Goal: Transaction & Acquisition: Purchase product/service

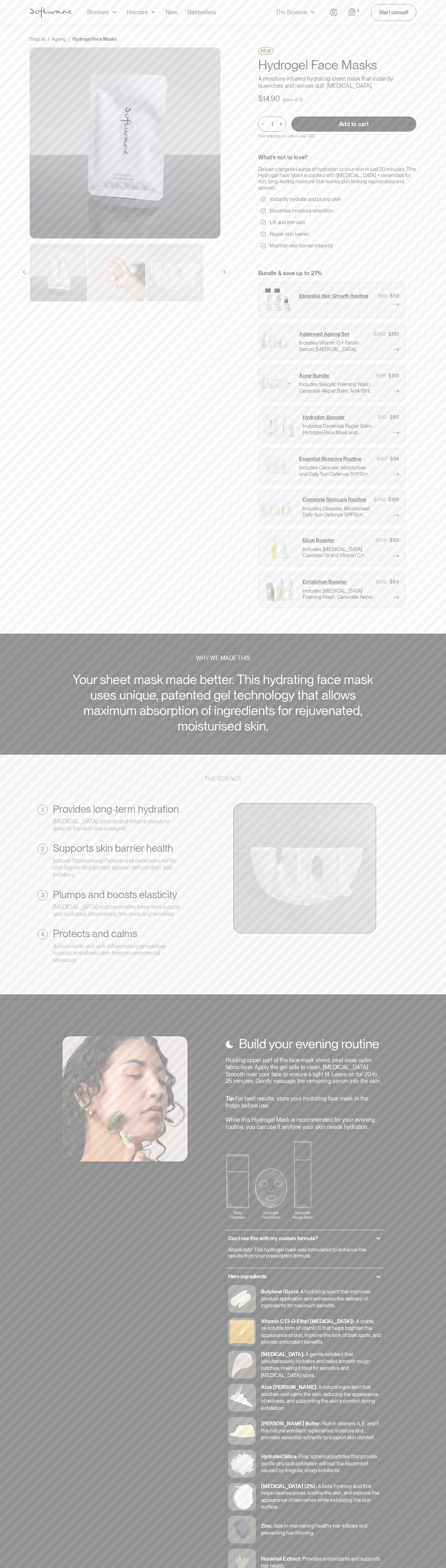
click at [354, 124] on input "Add to cart" at bounding box center [353, 124] width 125 height 15
click at [352, 12] on img "Open cart" at bounding box center [352, 12] width 8 height 8
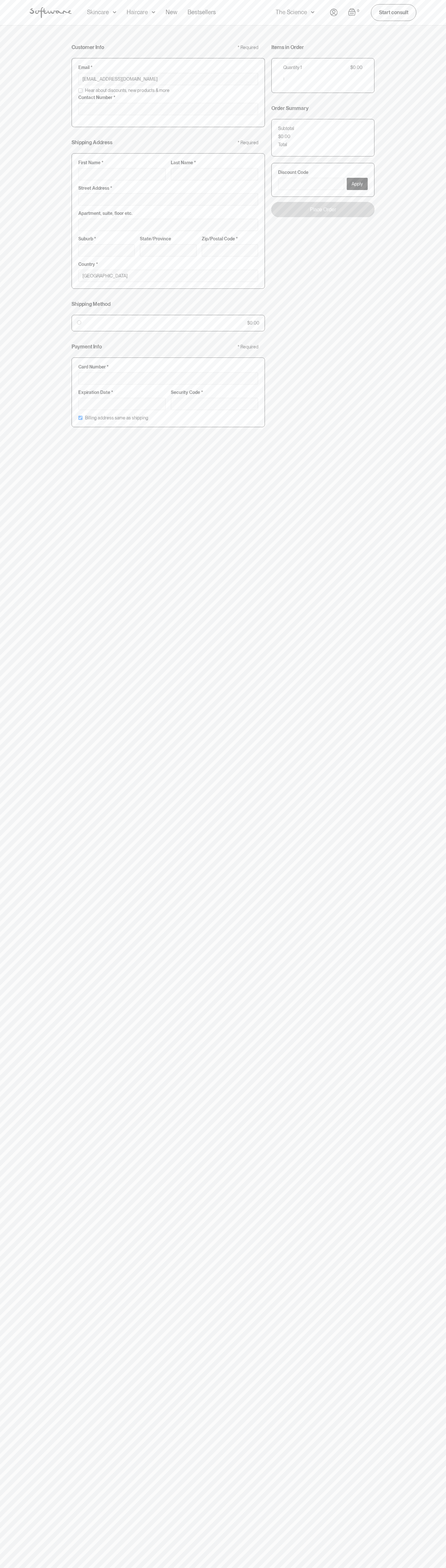
type input "[EMAIL_ADDRESS][DOMAIN_NAME]"
type input "0293744000"
type input "G"
type input "Go"
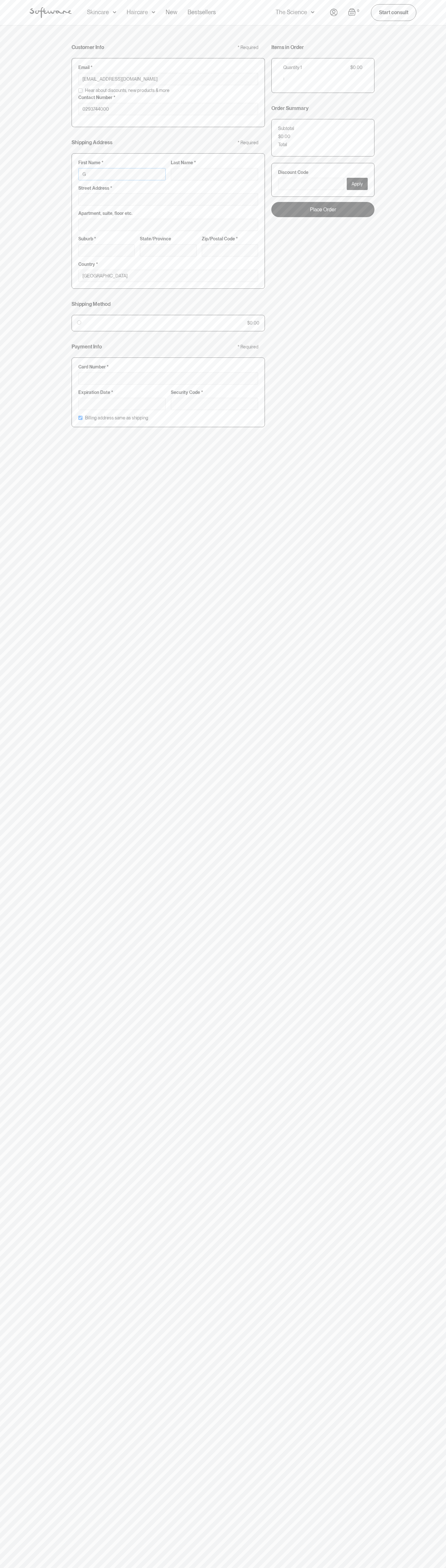
type input "Go"
type input "Goo"
type input "Goog"
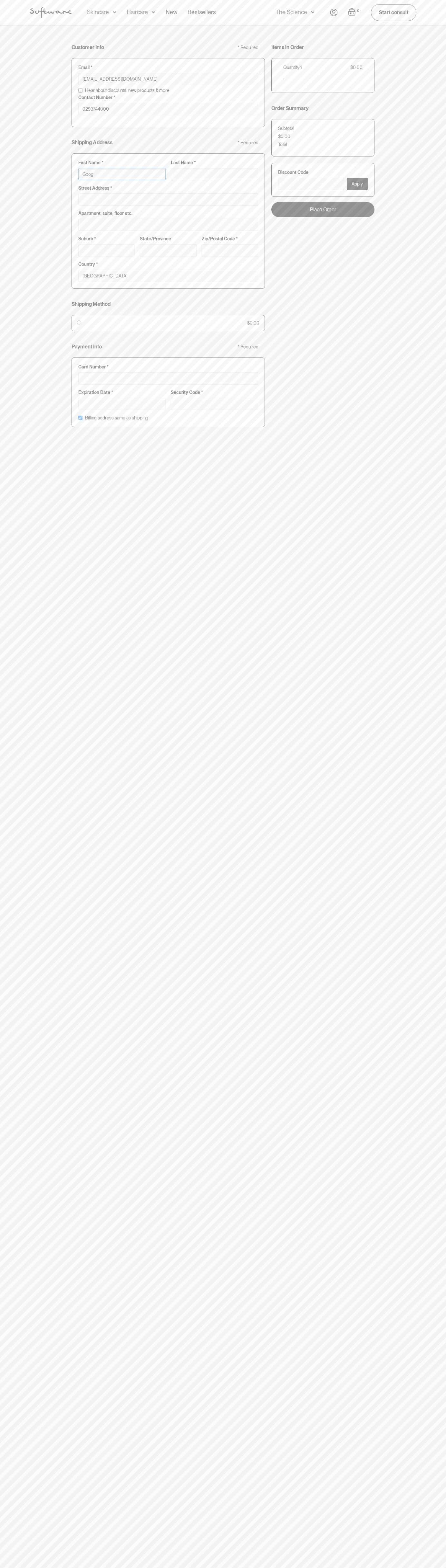
type input "Googl"
type input "Google"
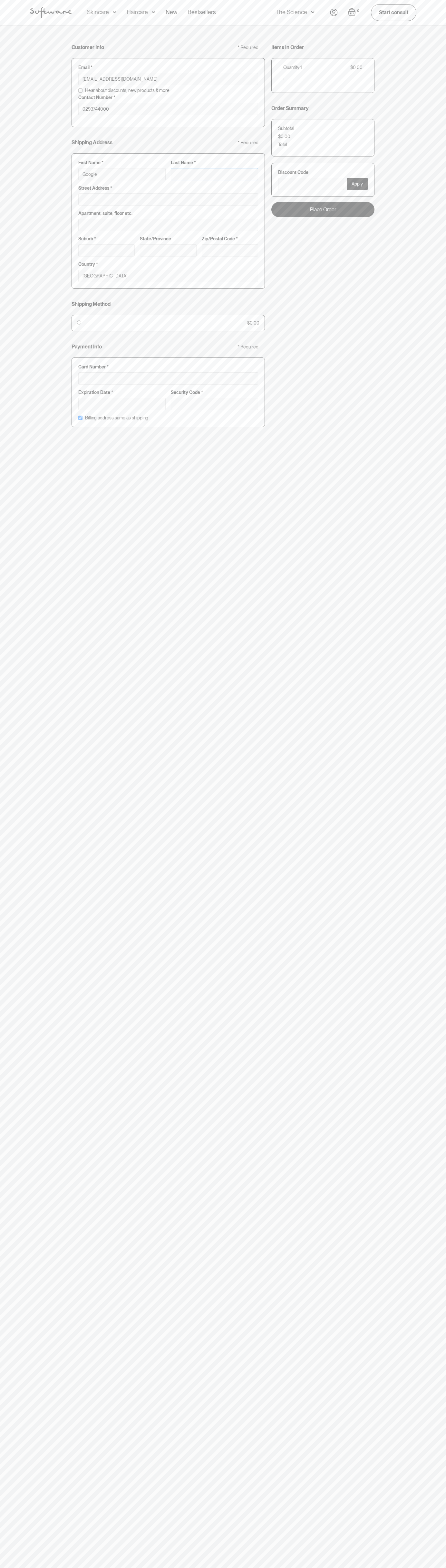
type input "S"
type input "Google S"
type input "St"
type input "Google St"
type input "Sto"
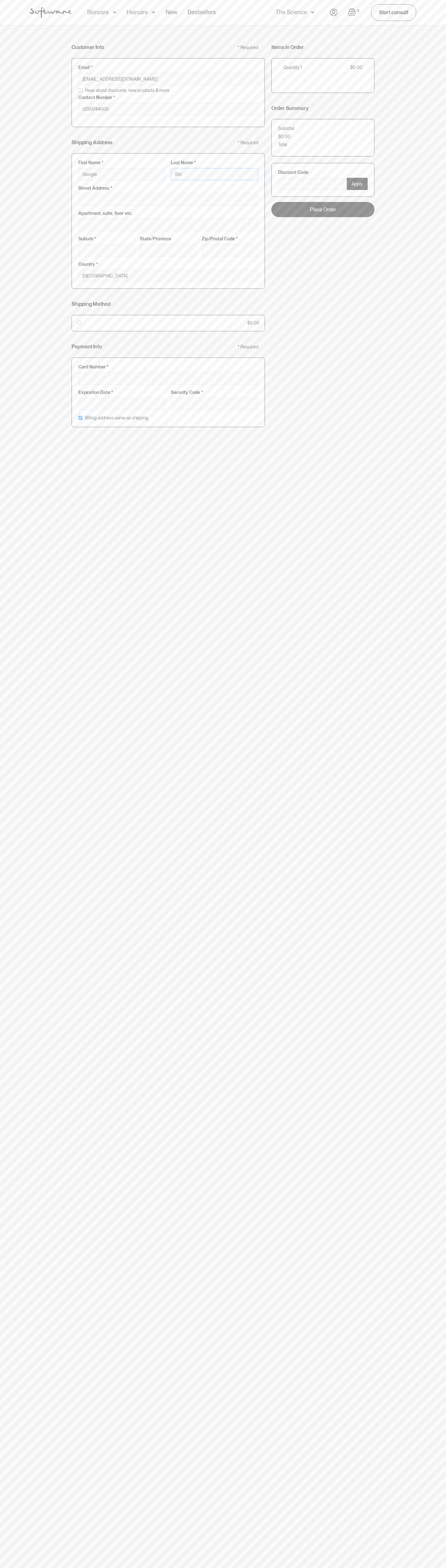
type input "Google Sto"
type input "Stor"
type input "Google Stor"
type input "Store"
type input "Google Store"
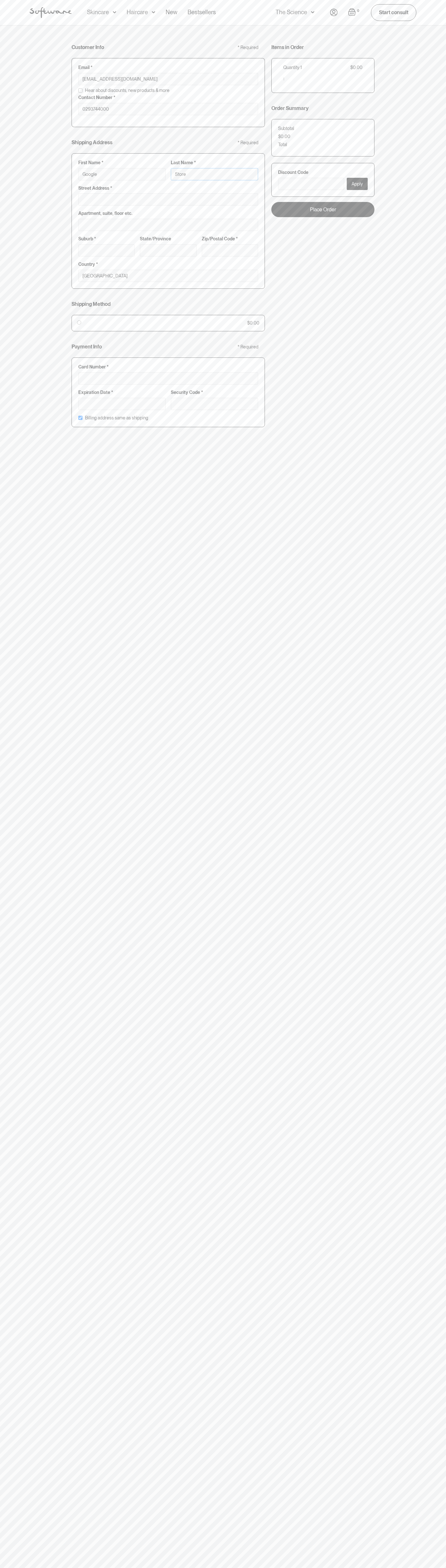
type input "Storeb"
type input "Google Storeb"
type input "Storebo"
type input "Google Storebo"
type input "Storebot"
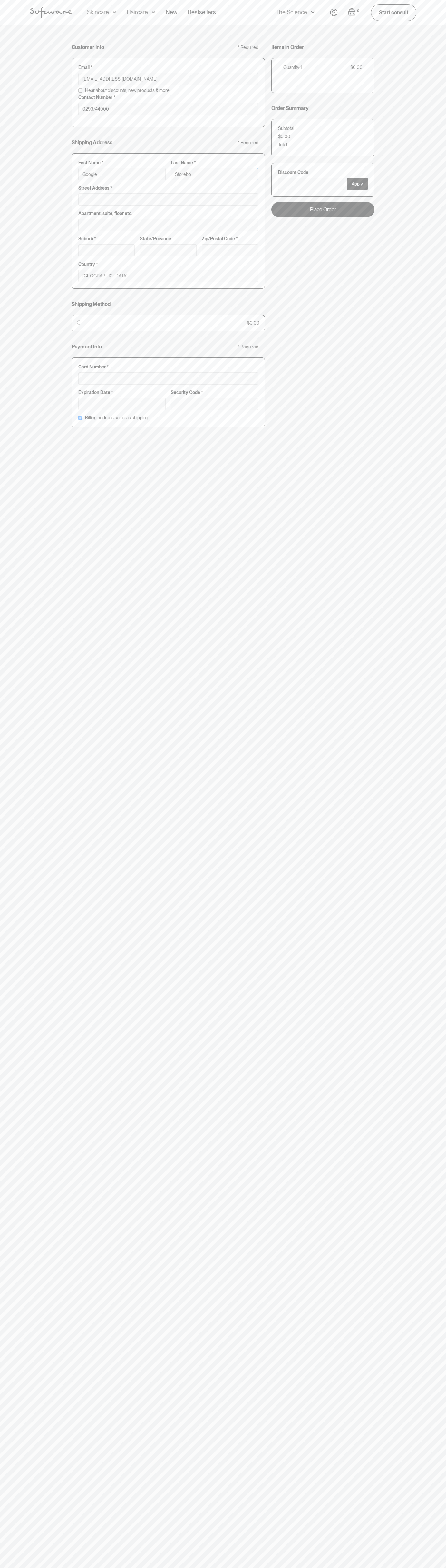
type input "Google Storebot"
type input "Storebot"
type input "[STREET_ADDRESS]"
type input "First floor"
type input "mountain view"
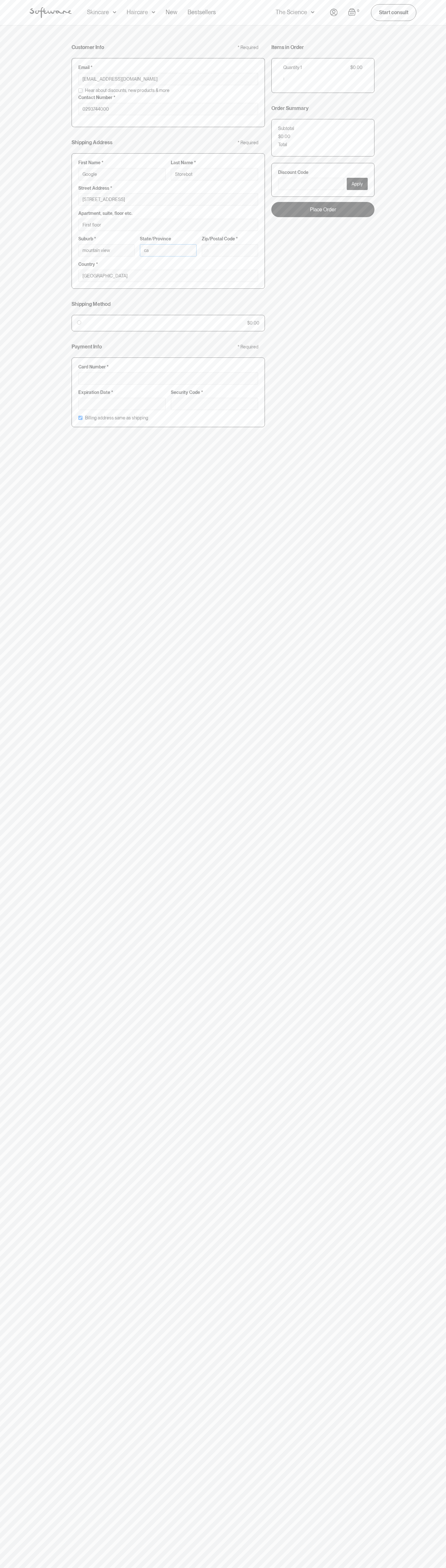
type input "ca"
type input "94043"
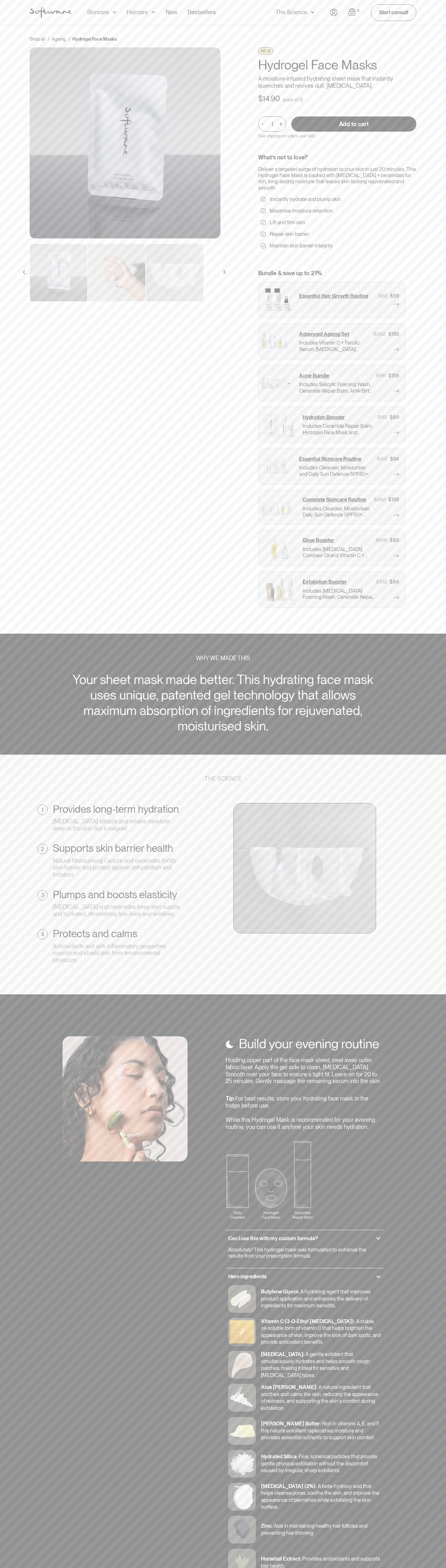
click at [352, 12] on img "Open cart" at bounding box center [352, 12] width 8 height 8
